Goal: Book appointment/travel/reservation

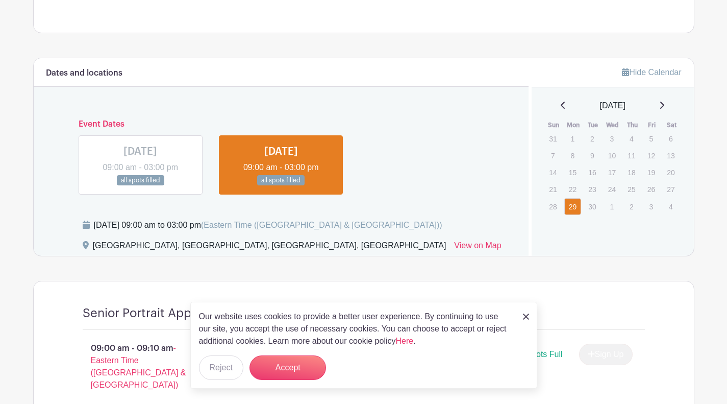
scroll to position [513, 0]
click at [281, 185] on link at bounding box center [281, 185] width 0 height 0
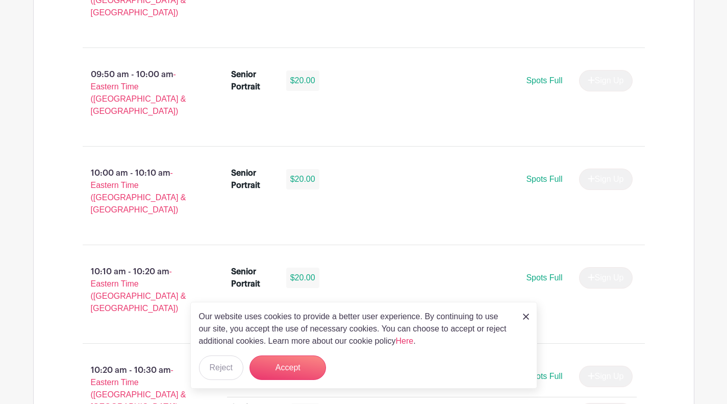
scroll to position [1279, 0]
click at [297, 363] on button "Accept" at bounding box center [287, 367] width 77 height 24
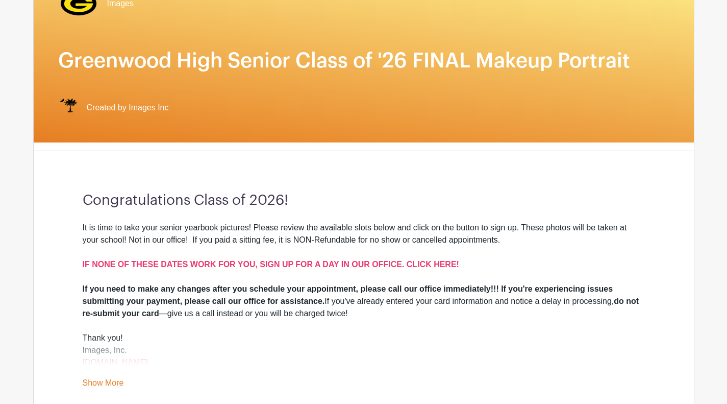
scroll to position [286, 0]
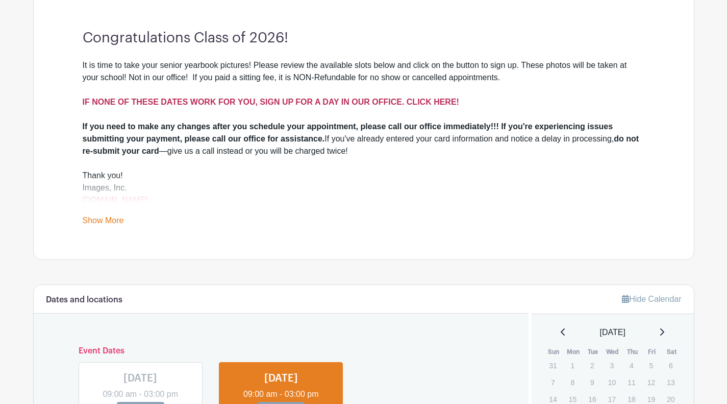
click at [364, 104] on strong "IF NONE OF THESE DATES WORK FOR YOU, SIGN UP FOR A DAY IN OUR OFFICE. CLICK HER…" at bounding box center [271, 101] width 377 height 9
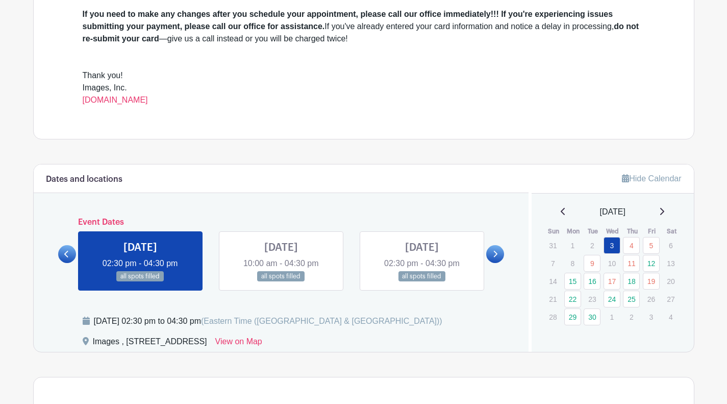
scroll to position [374, 0]
click at [496, 253] on icon at bounding box center [496, 253] width 4 height 7
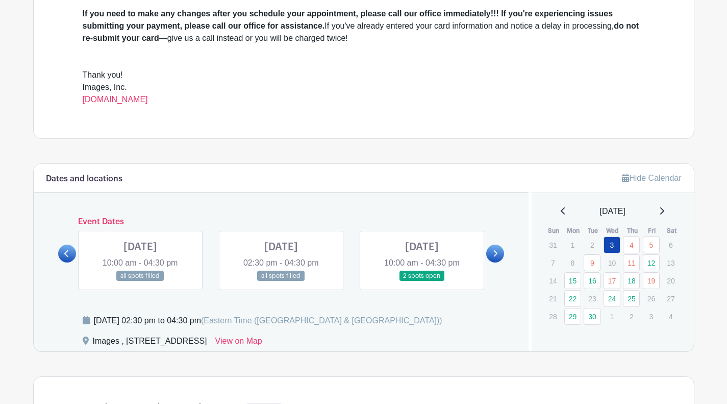
click at [422, 281] on link at bounding box center [422, 281] width 0 height 0
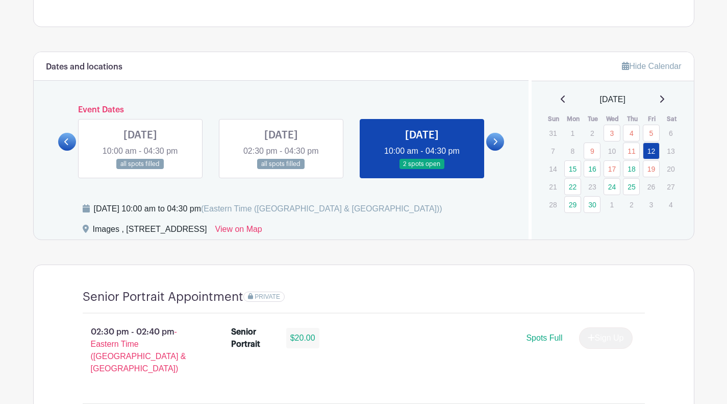
scroll to position [485, 0]
click at [492, 144] on link at bounding box center [495, 142] width 18 height 18
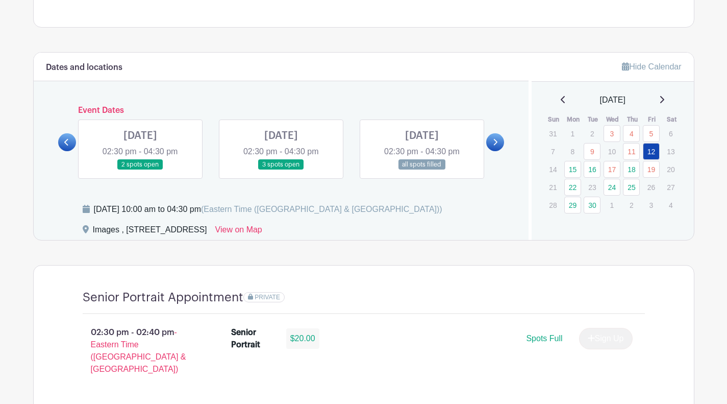
click at [140, 170] on link at bounding box center [140, 170] width 0 height 0
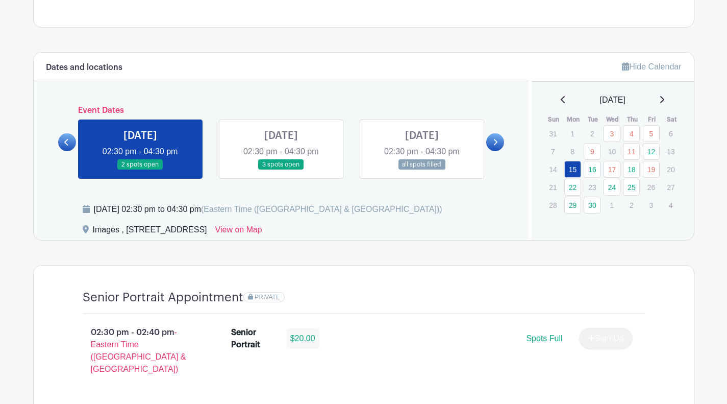
click at [140, 170] on link at bounding box center [140, 170] width 0 height 0
click at [281, 170] on link at bounding box center [281, 170] width 0 height 0
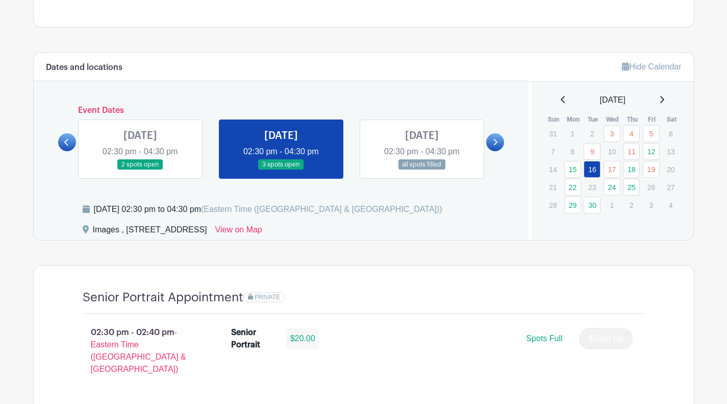
click at [140, 170] on link at bounding box center [140, 170] width 0 height 0
click at [62, 139] on link at bounding box center [67, 142] width 18 height 18
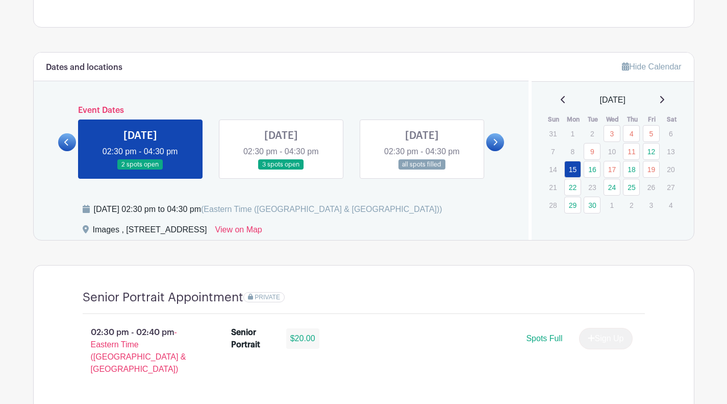
scroll to position [516, 0]
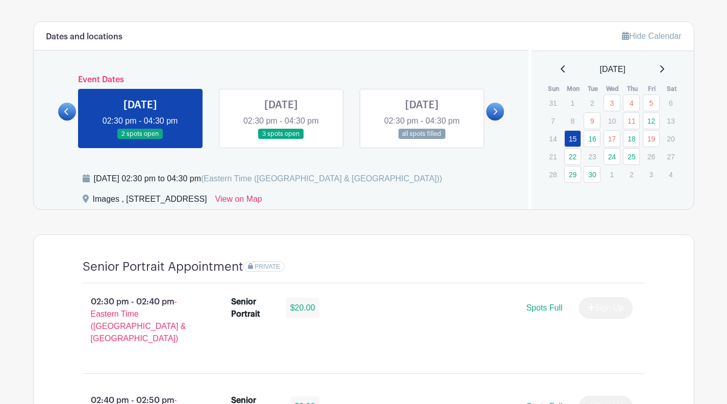
click at [498, 116] on link at bounding box center [495, 112] width 18 height 18
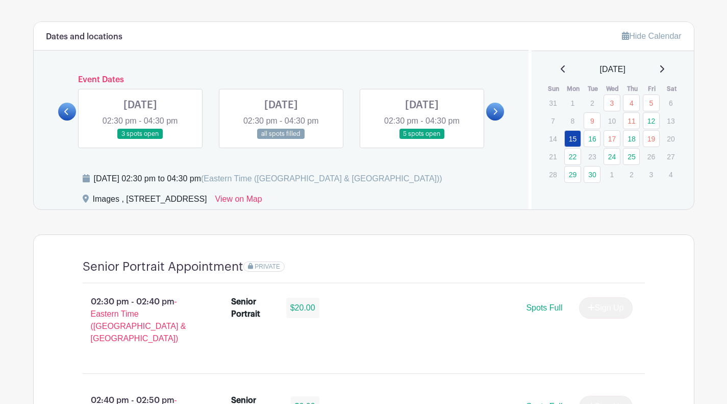
click at [140, 139] on link at bounding box center [140, 139] width 0 height 0
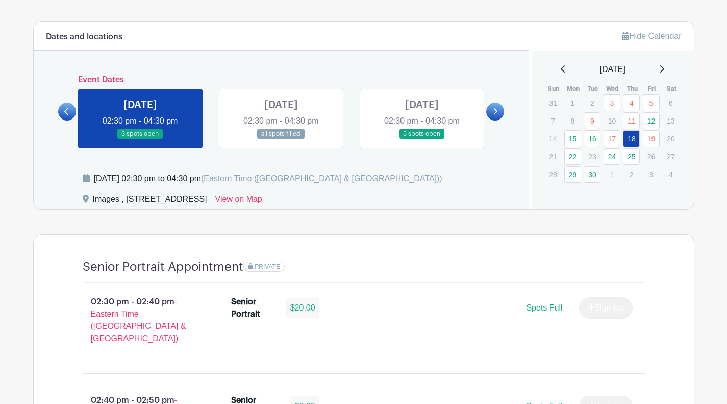
click at [281, 139] on link at bounding box center [281, 139] width 0 height 0
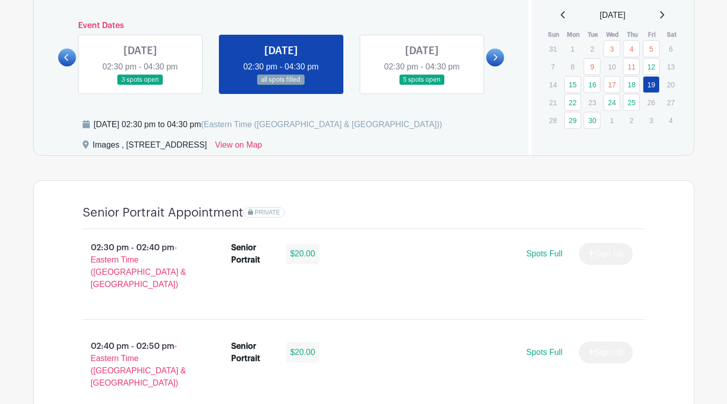
scroll to position [565, 0]
